Goal: Task Accomplishment & Management: Manage account settings

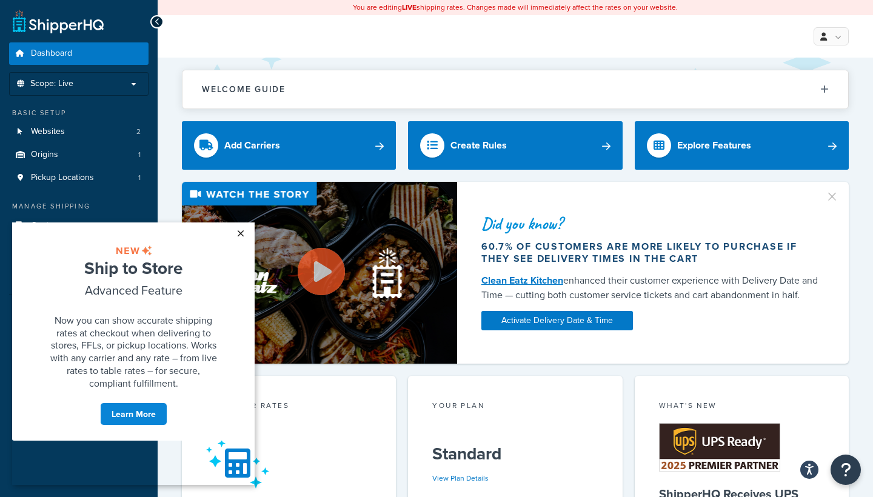
click at [241, 232] on link "×" at bounding box center [240, 233] width 21 height 22
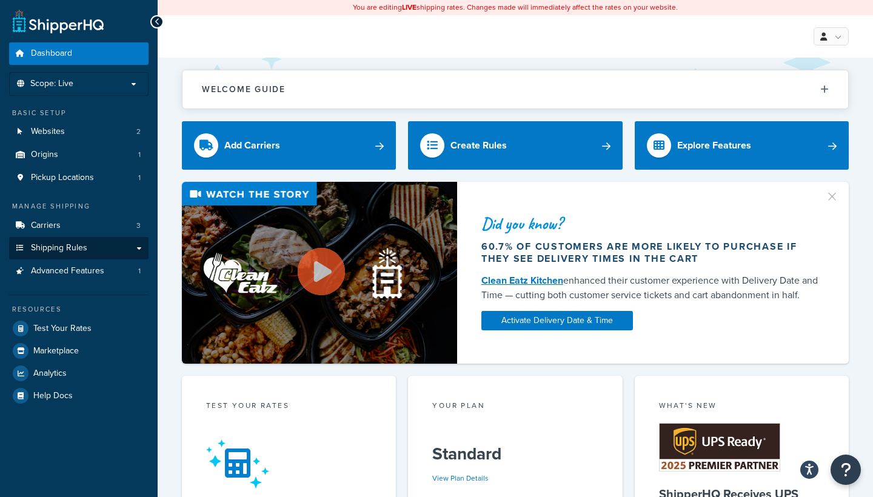
click at [76, 243] on span "Shipping Rules" at bounding box center [59, 248] width 56 height 10
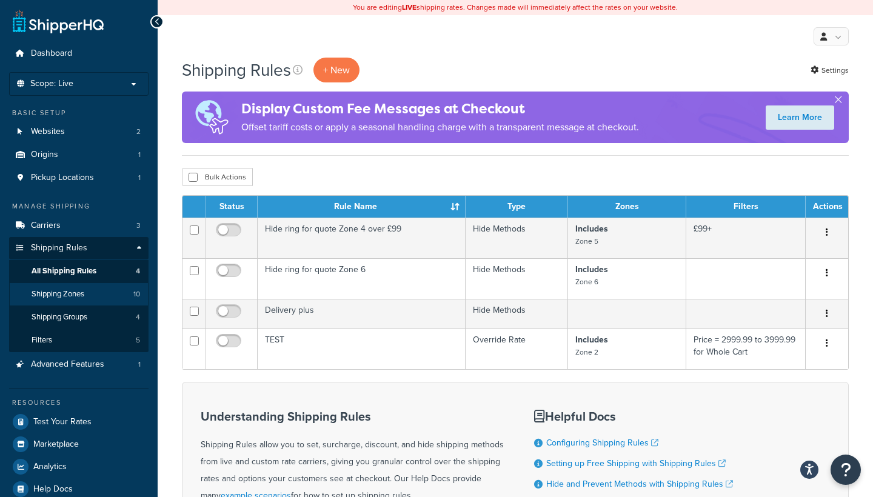
click at [65, 289] on span "Shipping Zones" at bounding box center [58, 294] width 53 height 10
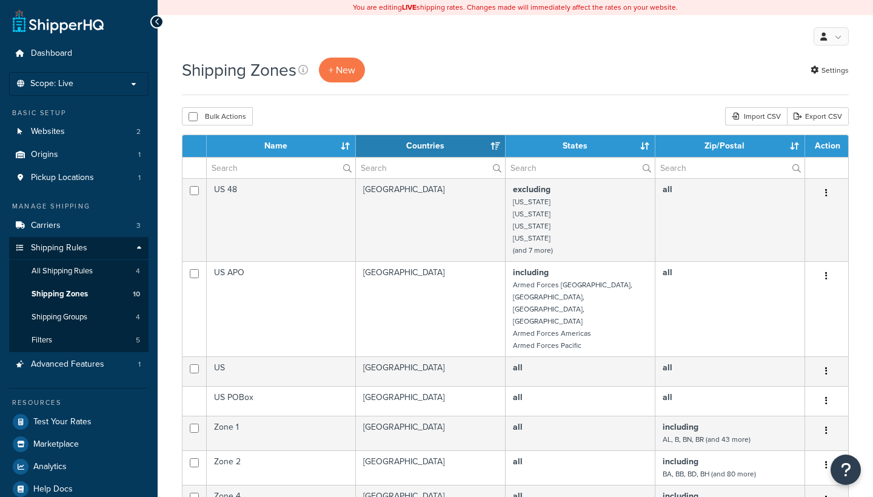
select select "15"
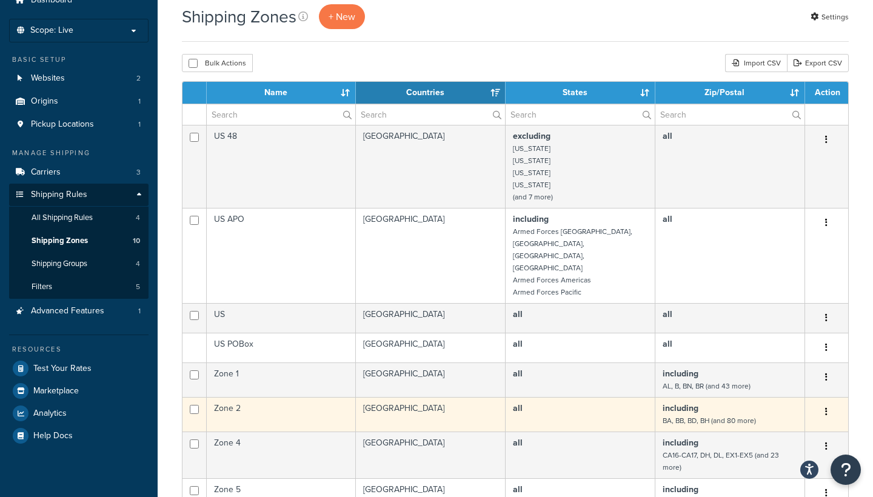
scroll to position [52, 0]
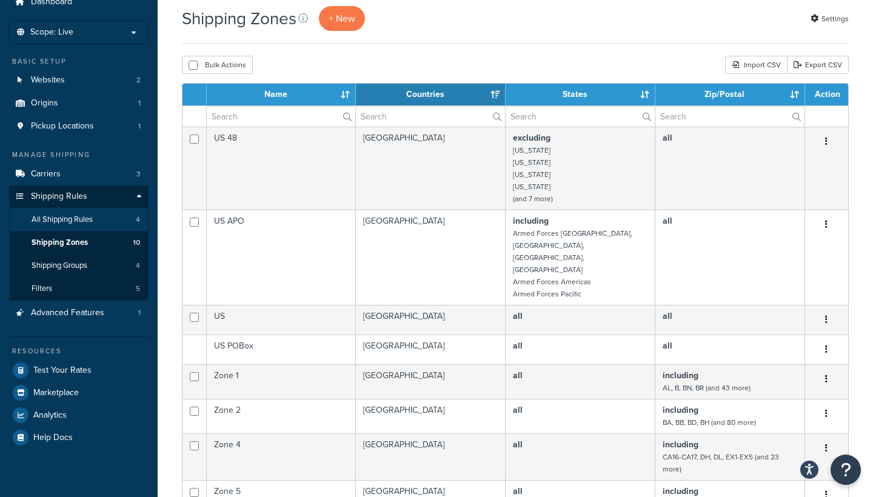
click at [58, 215] on span "All Shipping Rules" at bounding box center [62, 220] width 61 height 10
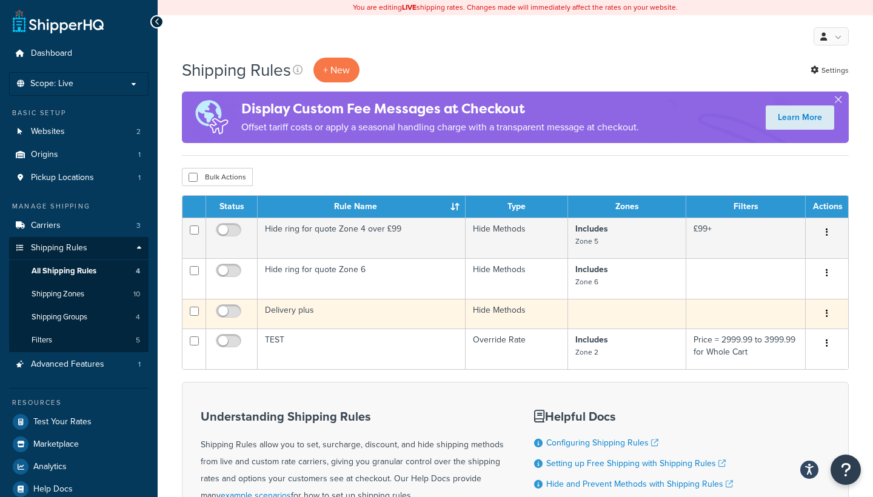
click at [318, 308] on td "Delivery plus" at bounding box center [362, 314] width 208 height 30
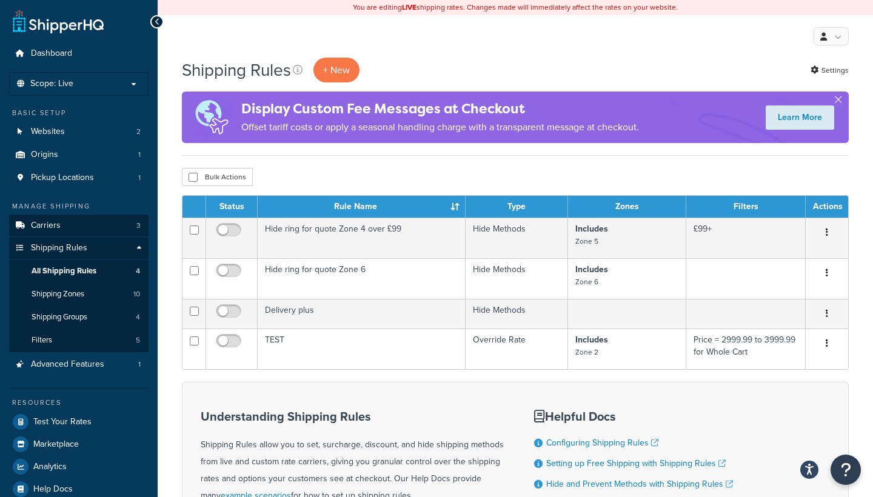
click at [64, 224] on link "Carriers 3" at bounding box center [78, 226] width 139 height 22
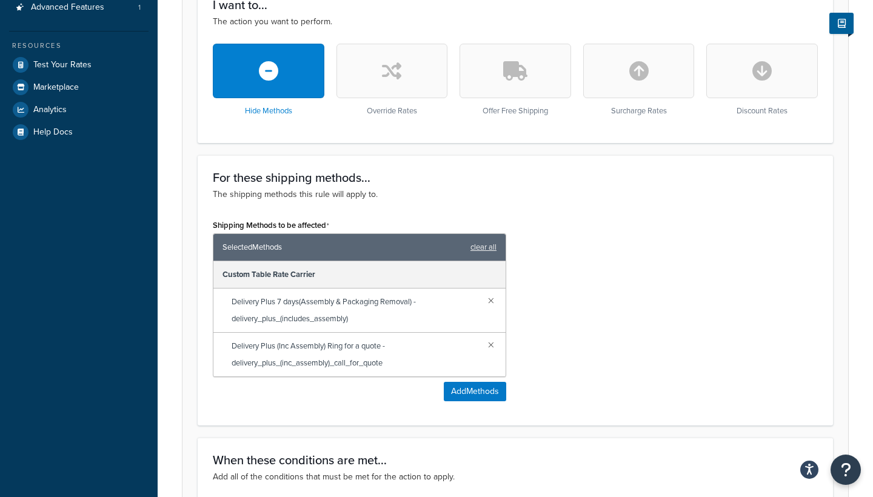
scroll to position [357, 0]
click at [353, 301] on span "Delivery Plus 7 days(Assembly & Packaging Removal) - delivery_plus_(includes_as…" at bounding box center [356, 310] width 248 height 34
click at [272, 299] on span "Delivery Plus 7 days(Assembly & Packaging Removal) - delivery_plus_(includes_as…" at bounding box center [356, 310] width 248 height 34
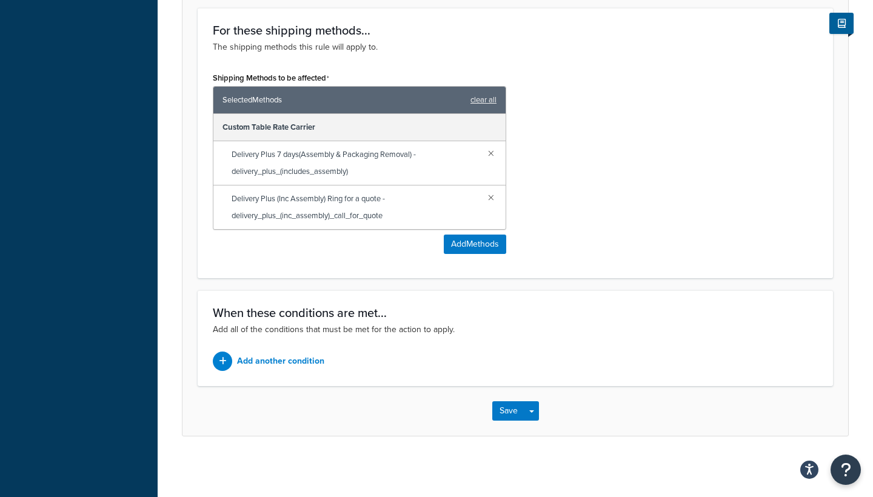
scroll to position [504, 0]
click at [278, 164] on span "Delivery Plus 7 days(Assembly & Packaging Removal) - delivery_plus_(includes_as…" at bounding box center [356, 163] width 248 height 34
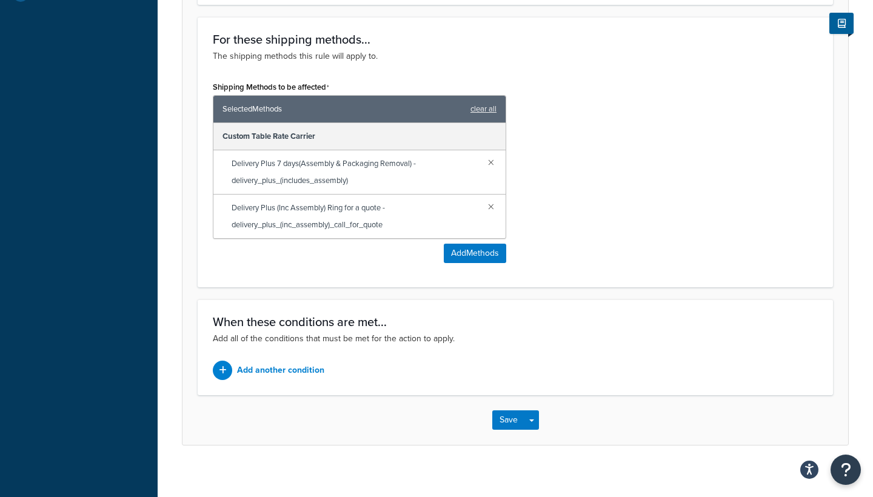
click at [269, 110] on span "Selected Methods" at bounding box center [343, 109] width 242 height 17
click at [349, 164] on span "Delivery Plus 7 days(Assembly & Packaging Removal) - delivery_plus_(includes_as…" at bounding box center [356, 172] width 248 height 34
click at [368, 159] on span "Delivery Plus 7 days(Assembly & Packaging Removal) - delivery_plus_(includes_as…" at bounding box center [356, 172] width 248 height 34
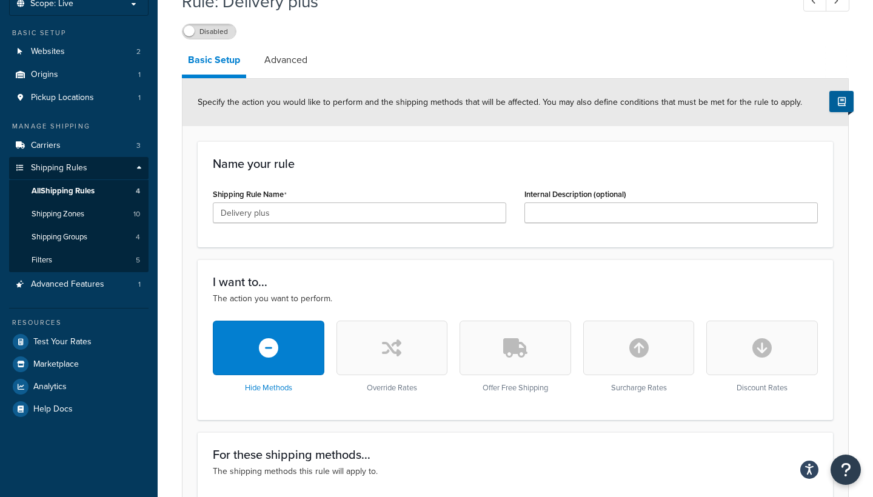
scroll to position [79, 0]
click at [288, 68] on link "Advanced" at bounding box center [285, 60] width 55 height 29
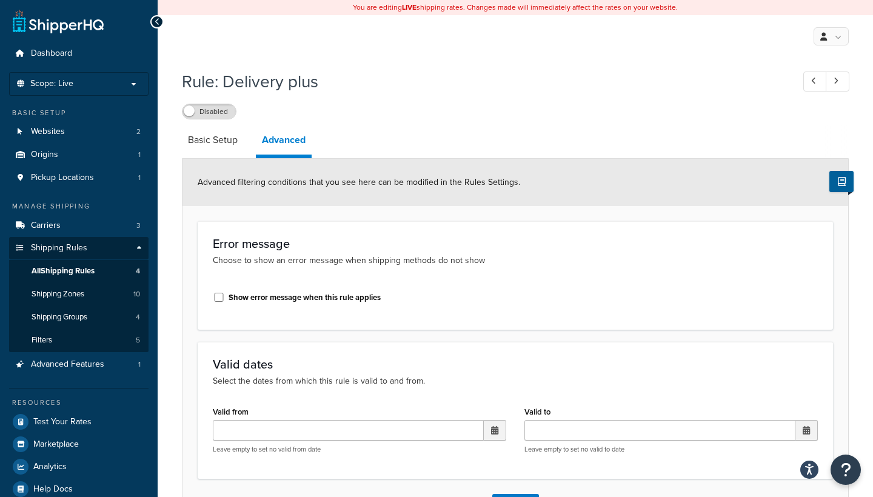
click at [158, 19] on icon at bounding box center [157, 22] width 5 height 8
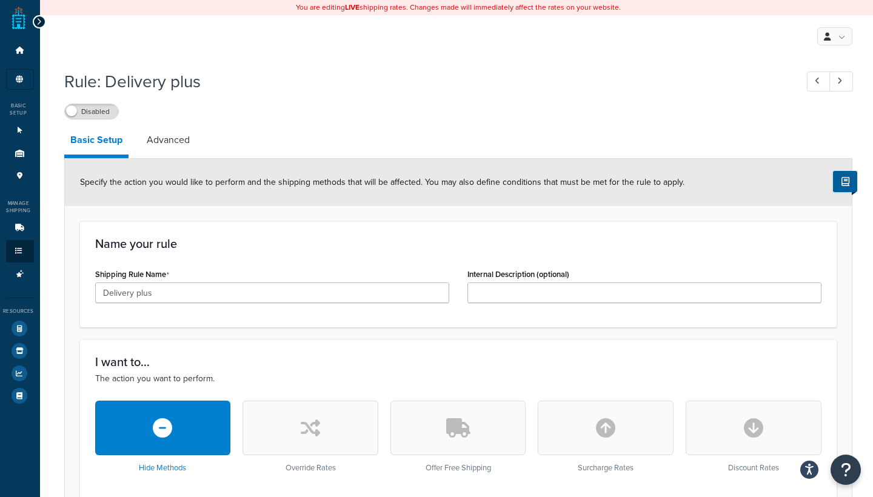
scroll to position [79, 0]
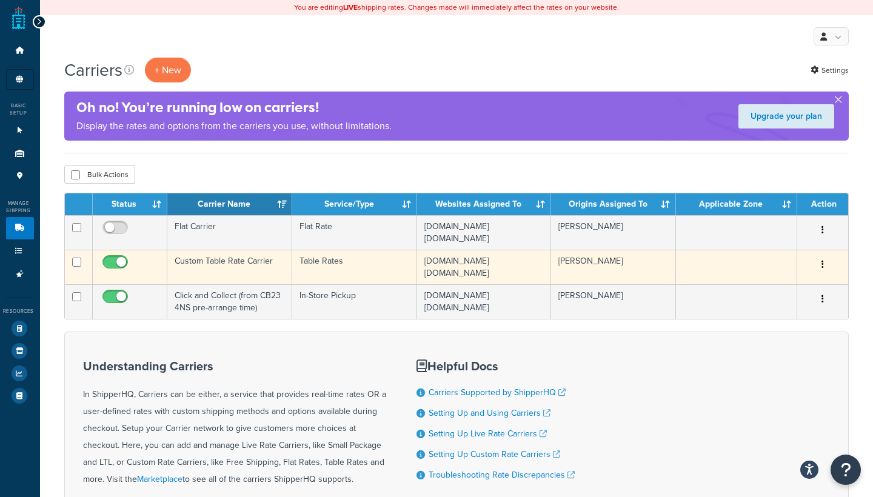
click at [247, 262] on td "Custom Table Rate Carrier" at bounding box center [229, 267] width 125 height 35
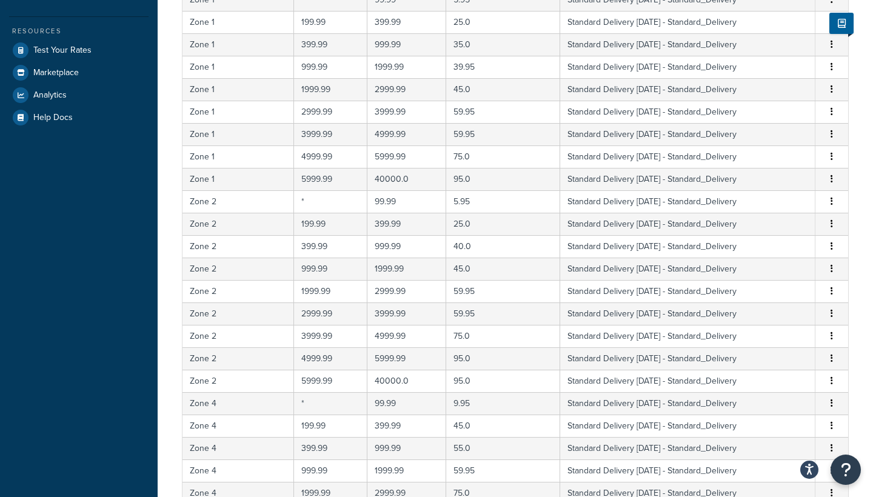
scroll to position [501, 0]
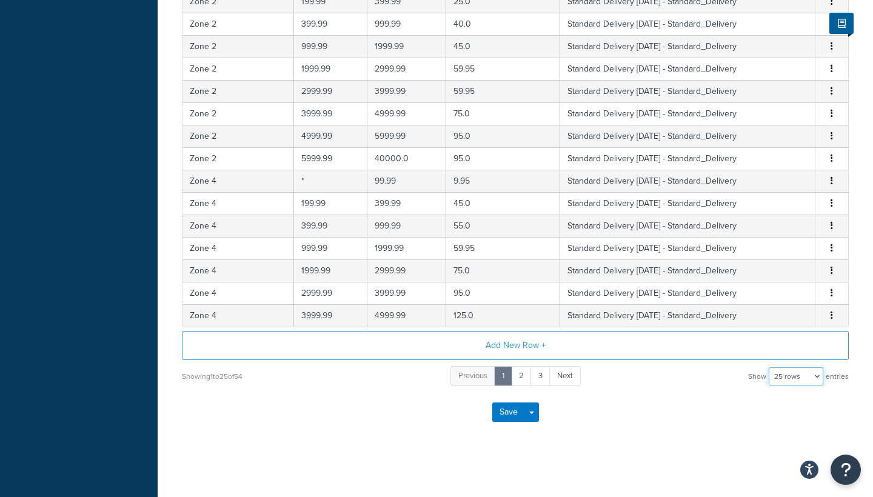
select select "1000"
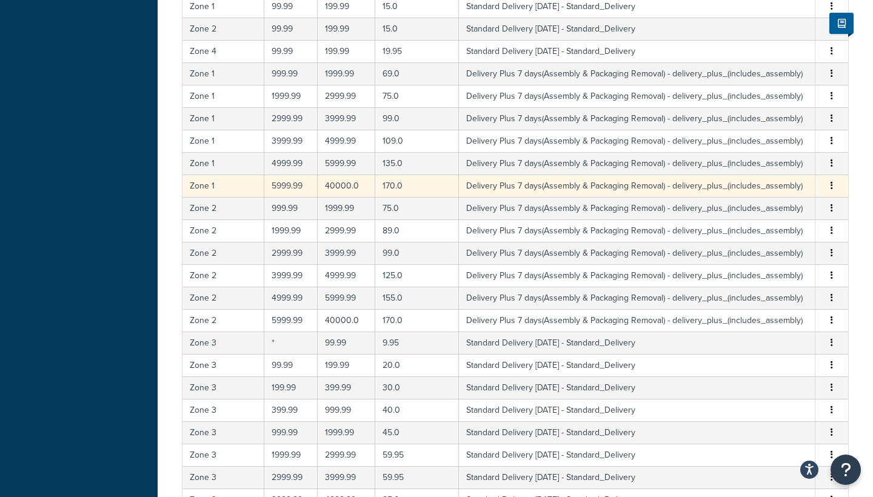
scroll to position [818, 0]
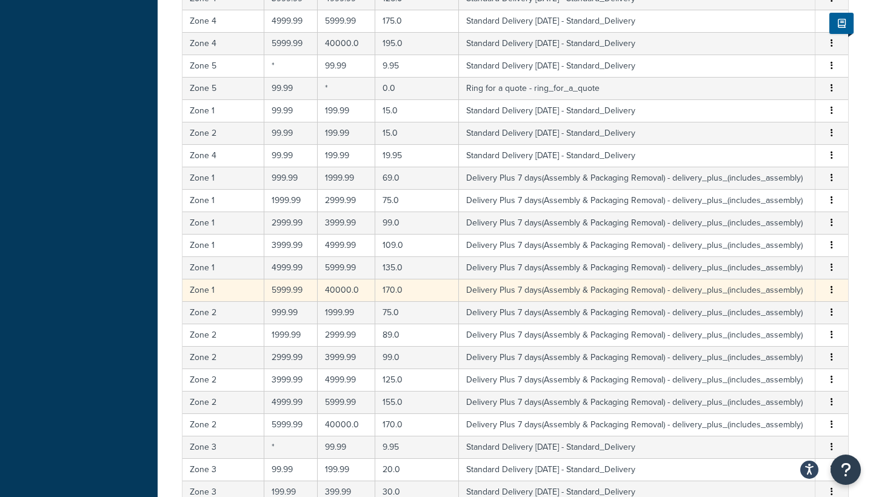
click at [832, 288] on icon "button" at bounding box center [831, 289] width 2 height 8
click at [778, 264] on div "Edit" at bounding box center [770, 265] width 86 height 25
select select "110090"
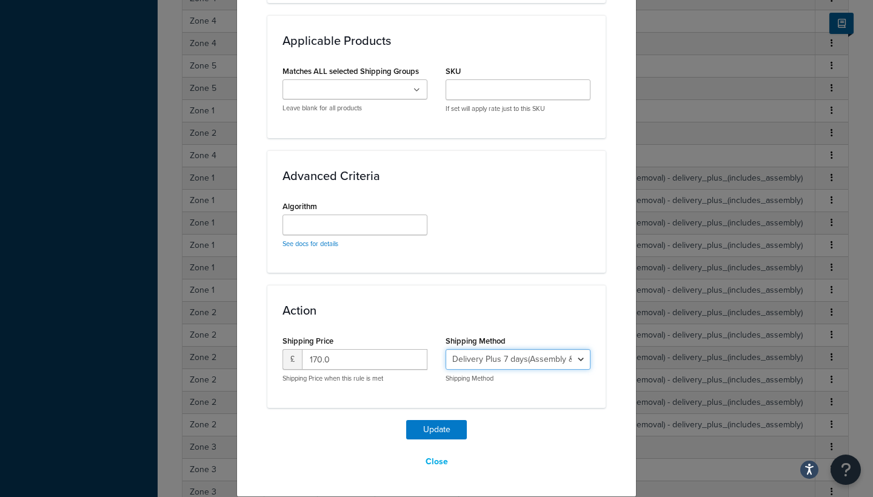
scroll to position [667, 0]
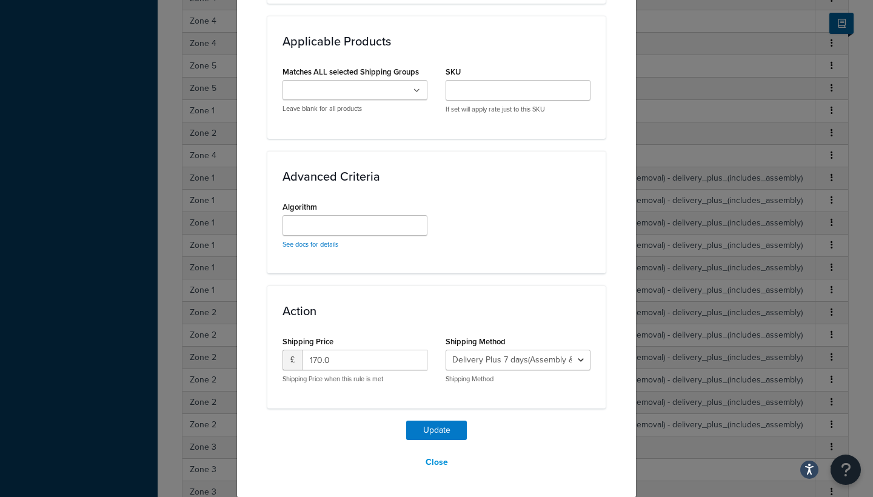
click at [439, 462] on button "Close" at bounding box center [437, 462] width 38 height 21
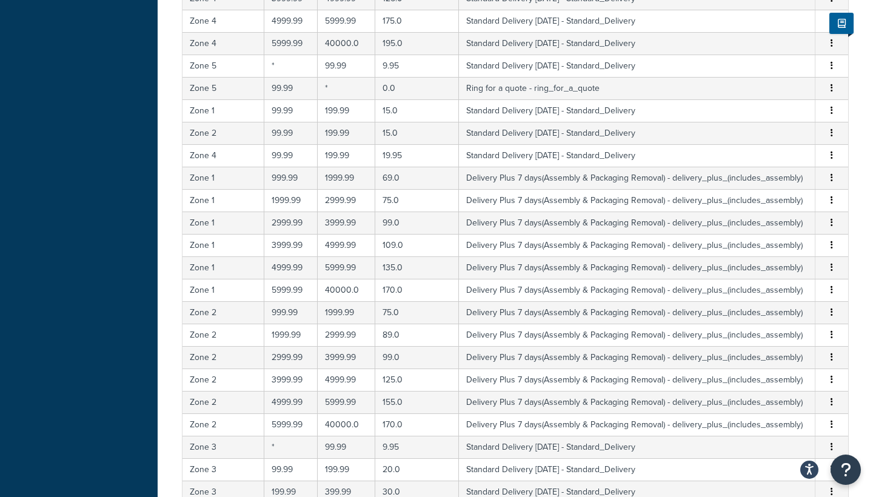
scroll to position [0, 0]
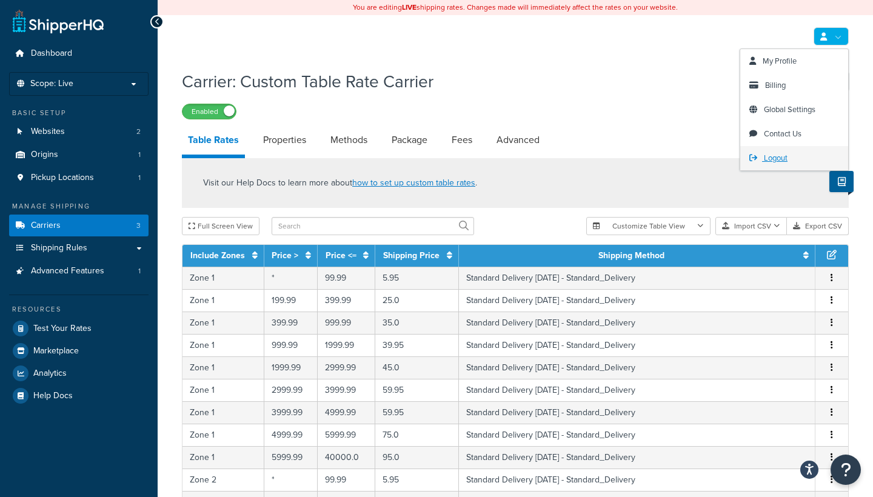
click at [780, 156] on span "Logout" at bounding box center [776, 158] width 24 height 12
